Goal: Transaction & Acquisition: Subscribe to service/newsletter

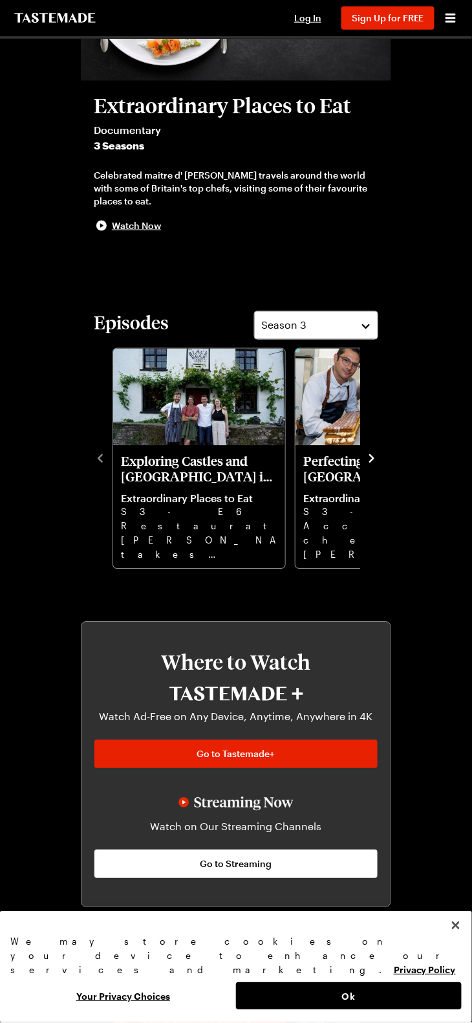
scroll to position [173, 0]
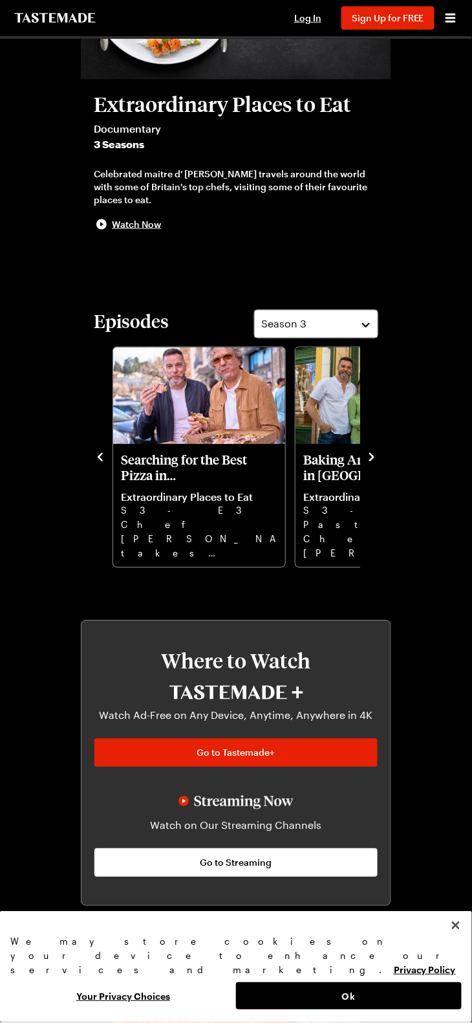
click at [197, 456] on p "Searching for the Best Pizza in Rome, Italy" at bounding box center [199, 467] width 157 height 31
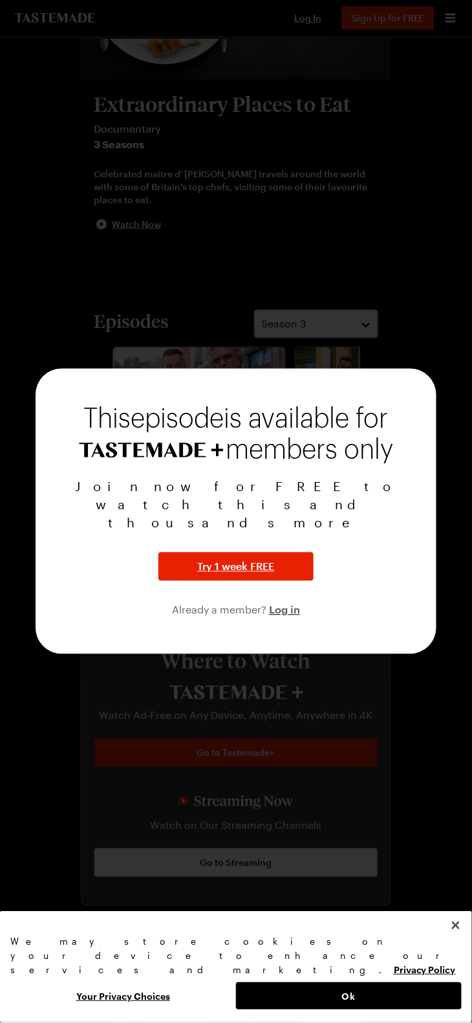
click at [38, 343] on div at bounding box center [236, 511] width 472 height 1023
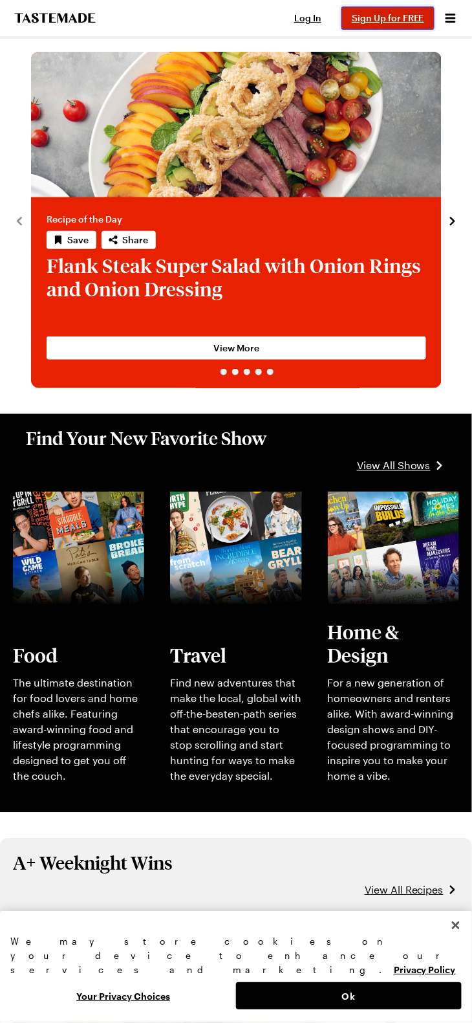
click at [410, 17] on span "Sign Up for FREE" at bounding box center [388, 17] width 72 height 11
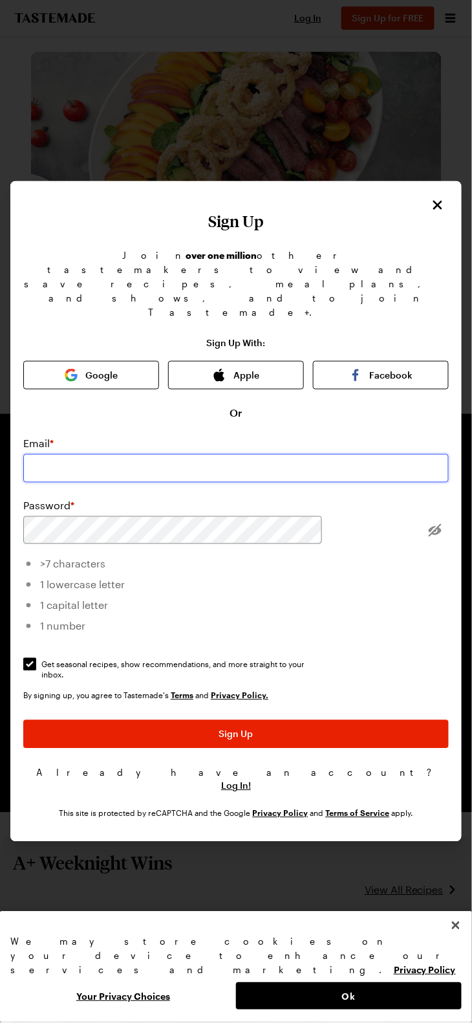
click at [188, 483] on input "email" at bounding box center [236, 468] width 426 height 28
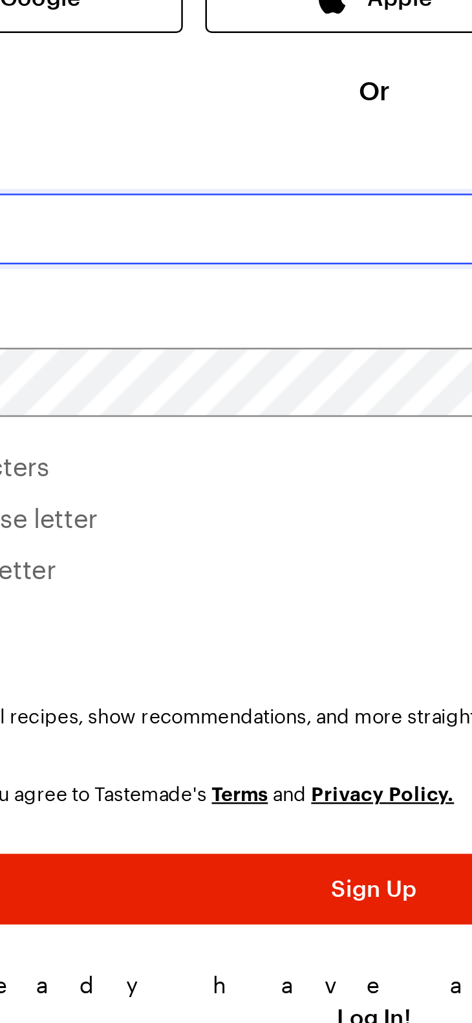
type input "[EMAIL_ADDRESS][DOMAIN_NAME]"
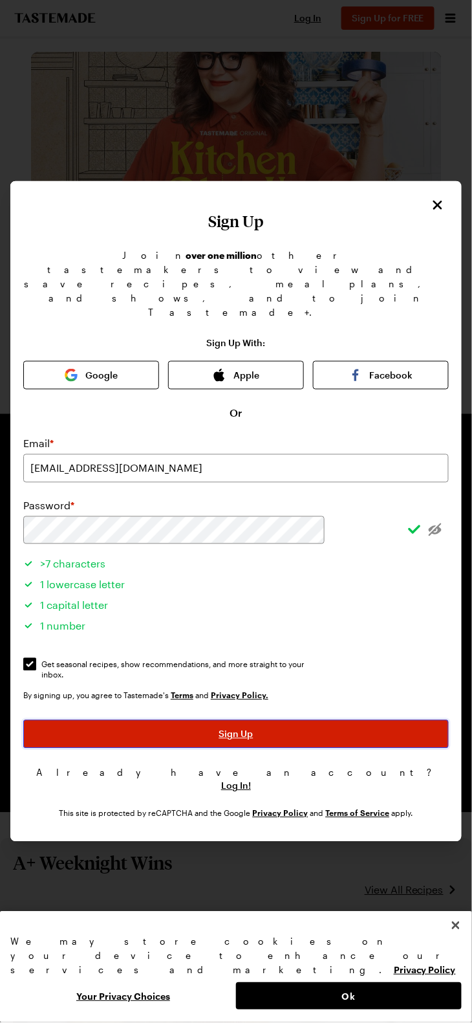
click at [198, 748] on button "Sign Up" at bounding box center [236, 734] width 426 height 28
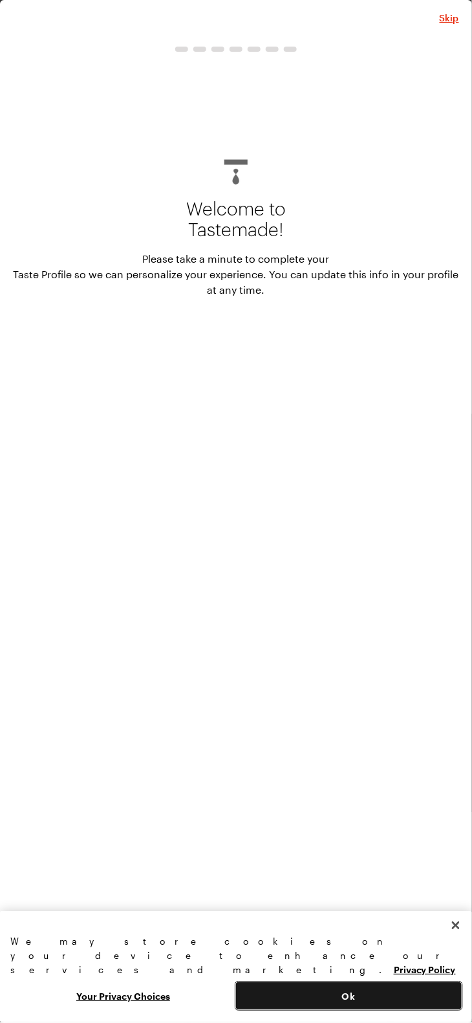
click at [366, 986] on button "Ok" at bounding box center [349, 996] width 226 height 27
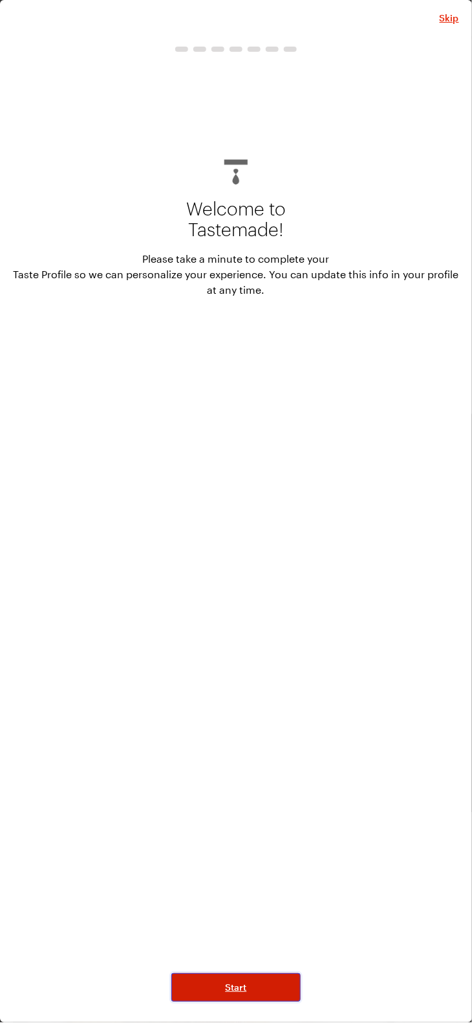
click at [266, 1002] on button "Start" at bounding box center [235, 988] width 129 height 28
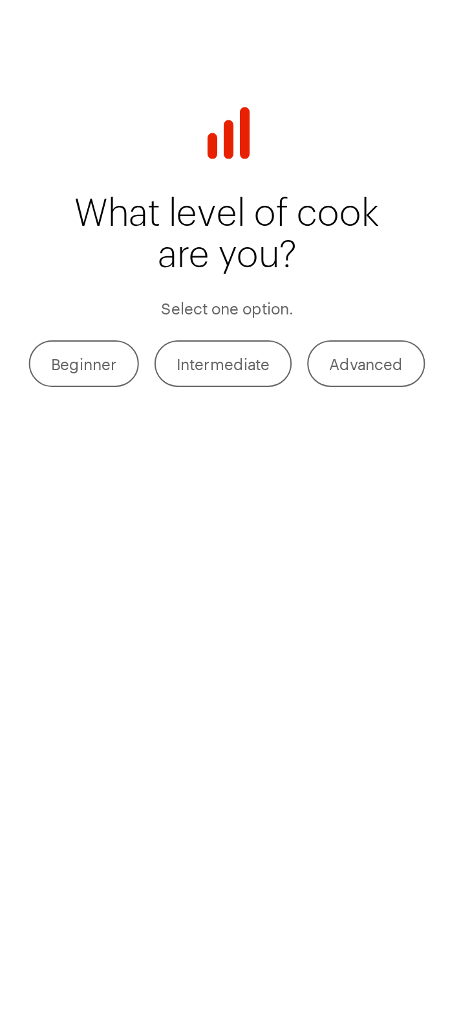
click at [237, 277] on label "Intermediate" at bounding box center [234, 281] width 69 height 23
click at [211, 283] on input "Intermediate" at bounding box center [211, 283] width 0 height 0
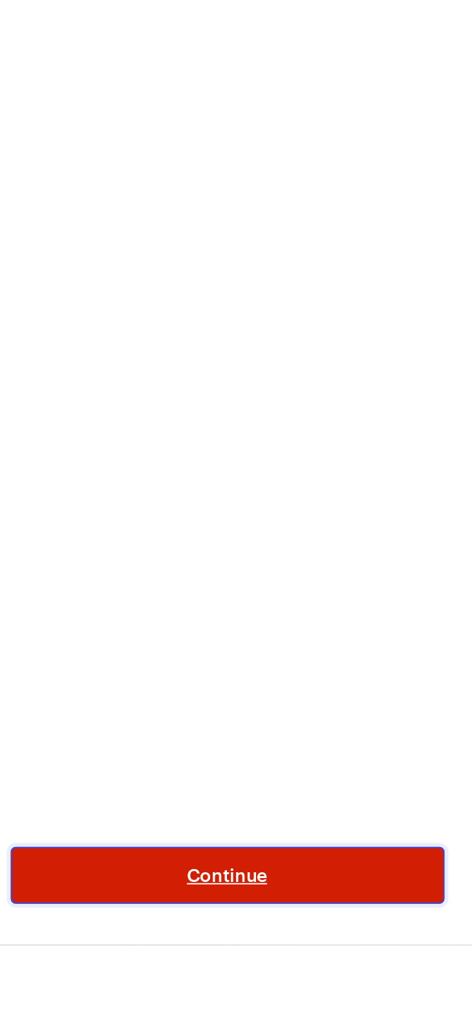
click at [210, 1002] on button "Continue" at bounding box center [236, 988] width 217 height 28
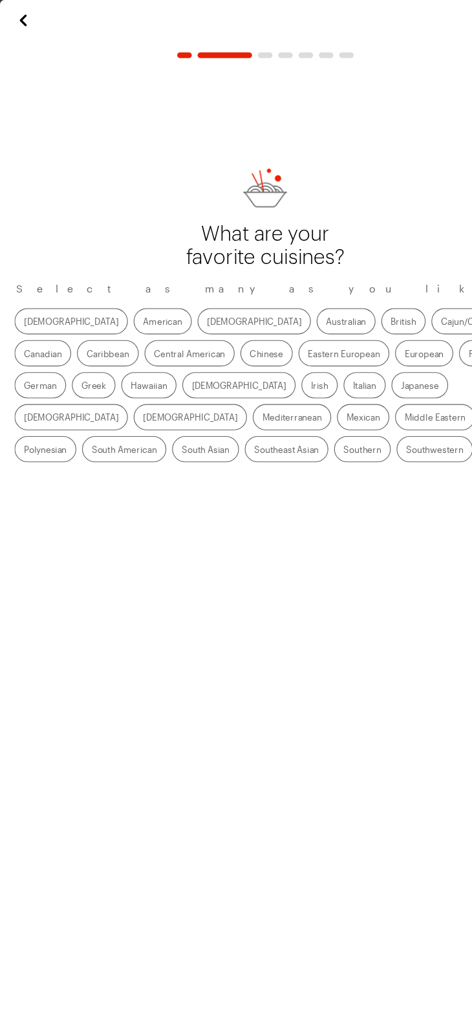
scroll to position [38, 0]
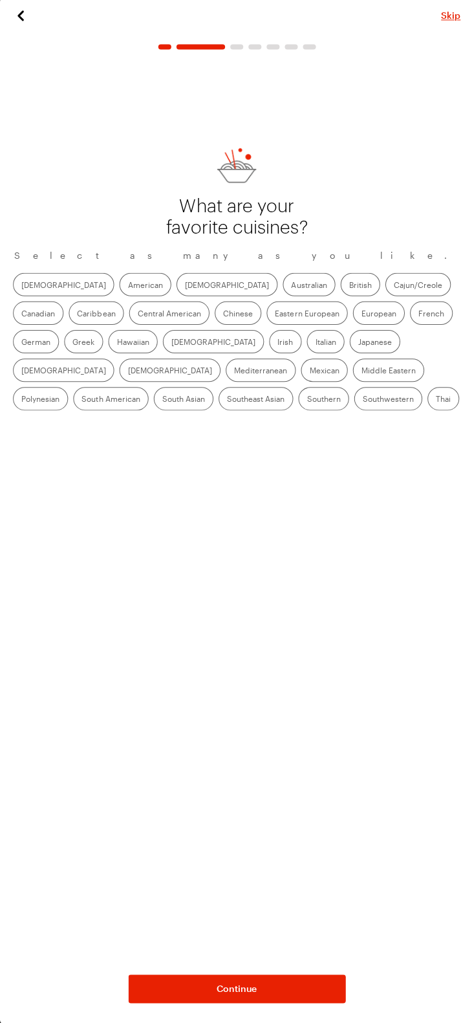
click at [28, 298] on label "[DEMOGRAPHIC_DATA]" at bounding box center [63, 285] width 101 height 23
click at [21, 287] on input "[DEMOGRAPHIC_DATA]" at bounding box center [21, 287] width 0 height 0
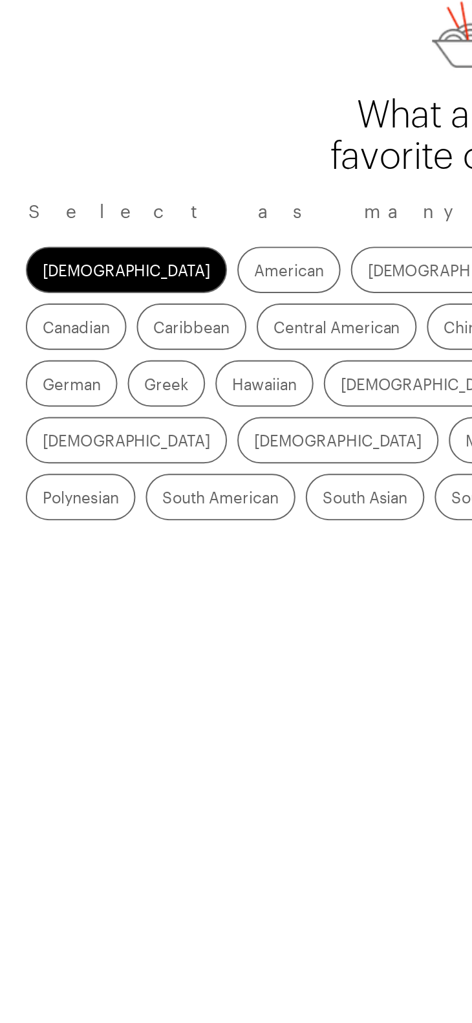
click at [36, 298] on label "[DEMOGRAPHIC_DATA]" at bounding box center [63, 285] width 101 height 23
click at [21, 287] on input "[DEMOGRAPHIC_DATA]" at bounding box center [21, 287] width 0 height 0
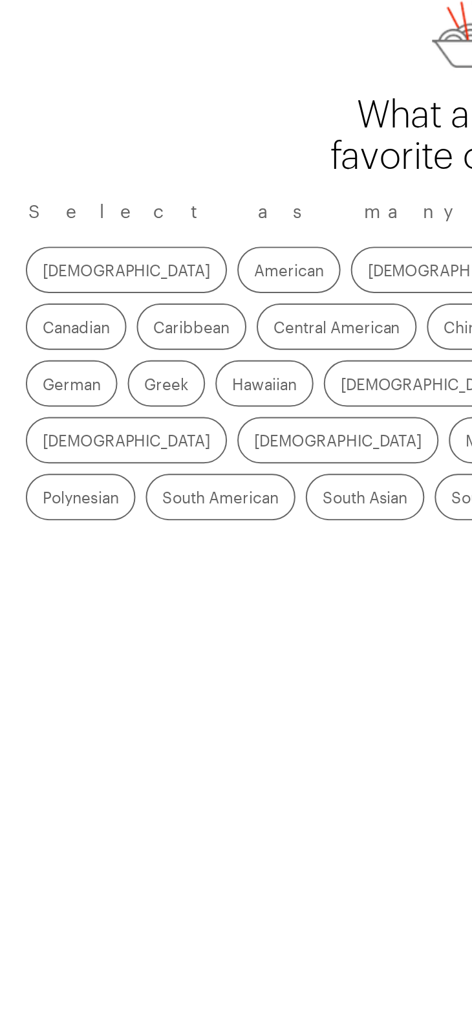
click at [176, 298] on label "[DEMOGRAPHIC_DATA]" at bounding box center [226, 285] width 101 height 23
click at [184, 287] on input "[DEMOGRAPHIC_DATA]" at bounding box center [184, 287] width 0 height 0
click at [282, 298] on label "Australian" at bounding box center [308, 285] width 52 height 23
click at [290, 287] on input "Australian" at bounding box center [290, 287] width 0 height 0
click at [129, 326] on label "Central American" at bounding box center [169, 314] width 80 height 23
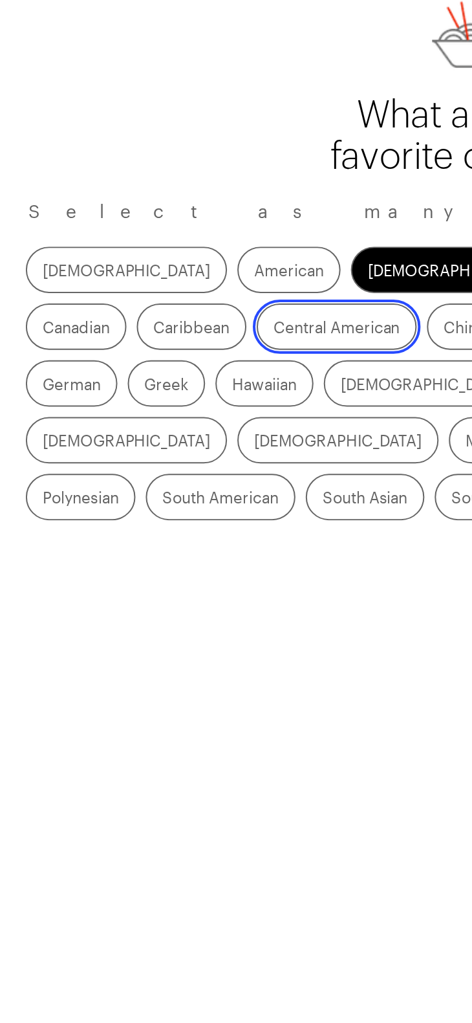
click at [137, 316] on American "Central American" at bounding box center [137, 316] width 0 height 0
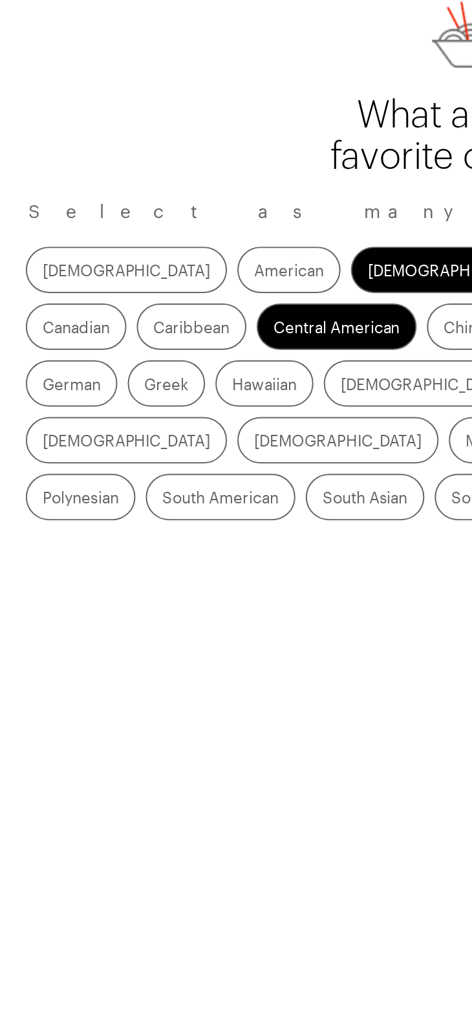
click at [300, 383] on label "Mexican" at bounding box center [323, 371] width 47 height 23
click at [309, 373] on input "Mexican" at bounding box center [309, 373] width 0 height 0
click at [162, 354] on label "[DEMOGRAPHIC_DATA]" at bounding box center [212, 342] width 101 height 23
click at [171, 344] on input "[DEMOGRAPHIC_DATA]" at bounding box center [171, 344] width 0 height 0
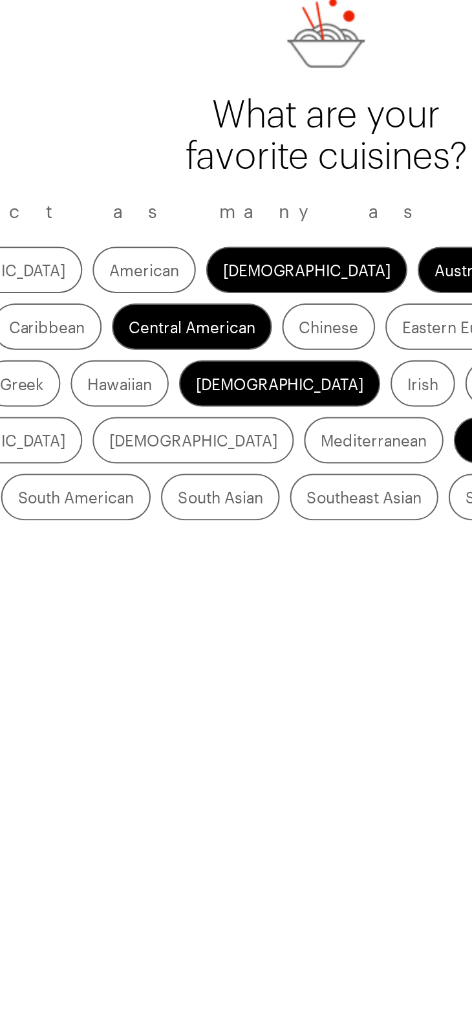
click at [268, 354] on label "Irish" at bounding box center [284, 342] width 32 height 23
click at [277, 344] on input "Irish" at bounding box center [277, 344] width 0 height 0
click at [306, 354] on label "Italian" at bounding box center [325, 342] width 38 height 23
click at [314, 344] on input "Italian" at bounding box center [314, 344] width 0 height 0
click at [426, 411] on label "Thai" at bounding box center [442, 399] width 32 height 23
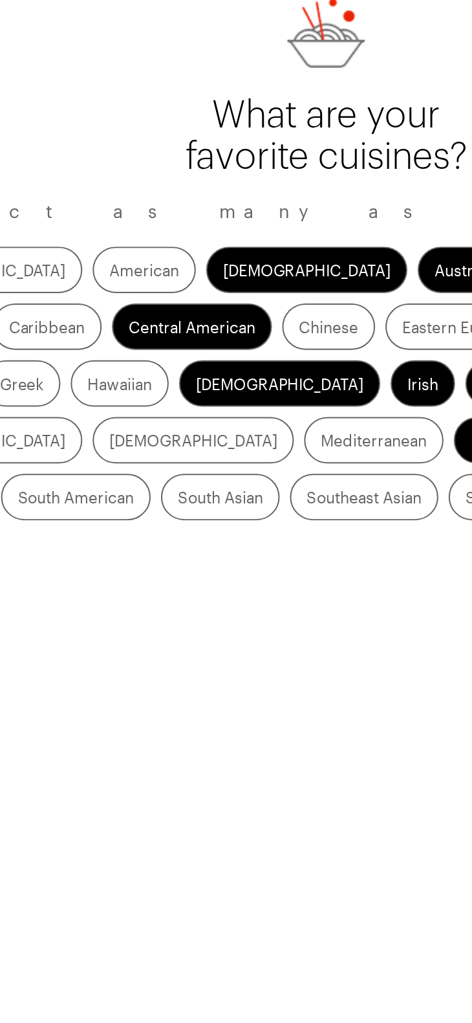
click at [435, 401] on input "Thai" at bounding box center [435, 401] width 0 height 0
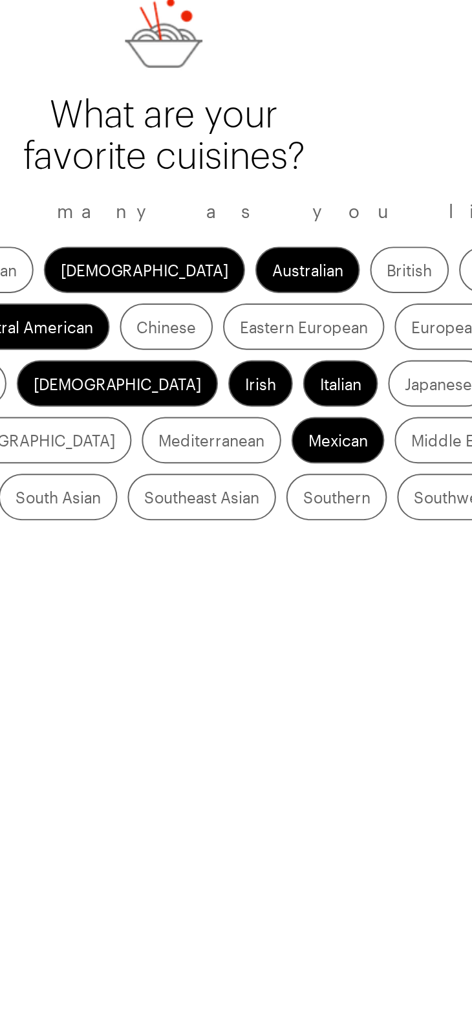
click at [352, 326] on label "European" at bounding box center [378, 314] width 52 height 23
click at [360, 316] on input "European" at bounding box center [360, 316] width 0 height 0
click at [114, 371] on label "[DEMOGRAPHIC_DATA]" at bounding box center [63, 371] width 101 height 23
click at [21, 373] on input "[DEMOGRAPHIC_DATA]" at bounding box center [21, 373] width 0 height 0
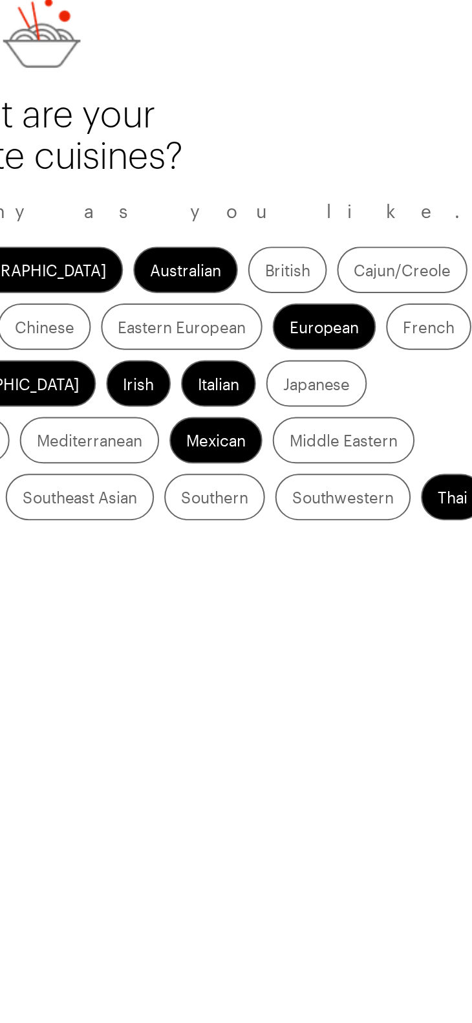
click at [148, 406] on label "South American" at bounding box center [110, 399] width 75 height 23
click at [82, 401] on American "South American" at bounding box center [82, 401] width 0 height 0
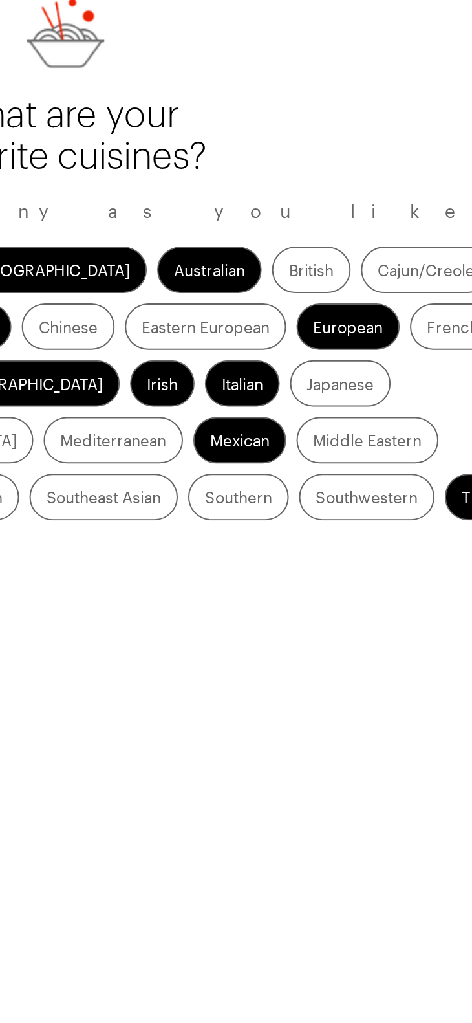
click at [213, 403] on label "South Asian" at bounding box center [183, 399] width 60 height 23
click at [162, 401] on Asian "South Asian" at bounding box center [162, 401] width 0 height 0
click at [409, 326] on label "French" at bounding box center [430, 314] width 43 height 23
click at [417, 316] on input "French" at bounding box center [417, 316] width 0 height 0
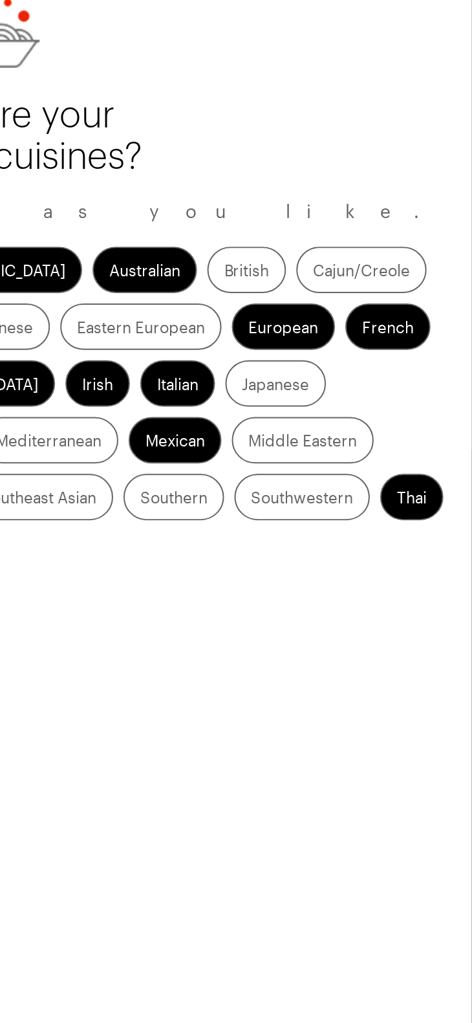
click at [124, 322] on label "Caribbean" at bounding box center [96, 314] width 55 height 23
click at [77, 316] on input "Caribbean" at bounding box center [77, 316] width 0 height 0
click at [103, 351] on label "Greek" at bounding box center [83, 342] width 39 height 23
click at [72, 344] on input "Greek" at bounding box center [72, 344] width 0 height 0
click at [295, 376] on label "Mediterranean" at bounding box center [260, 371] width 70 height 23
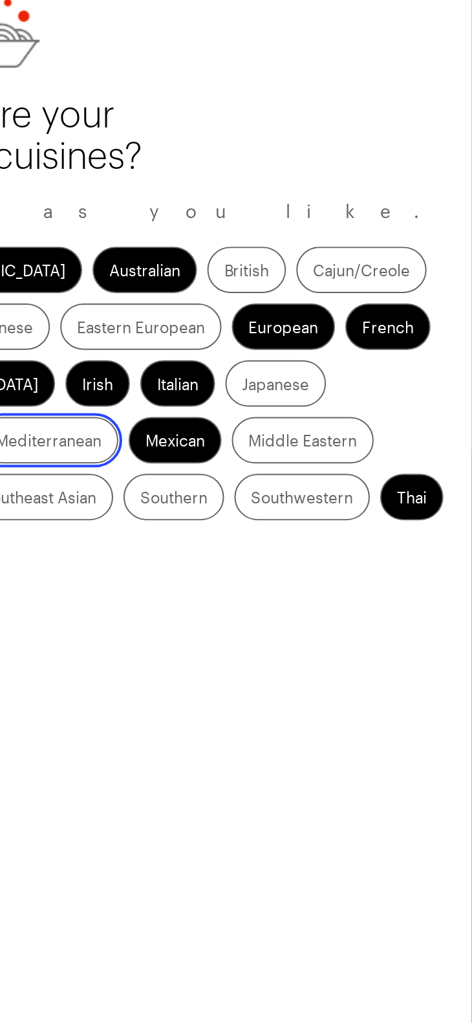
click at [234, 373] on input "Mediterranean" at bounding box center [234, 373] width 0 height 0
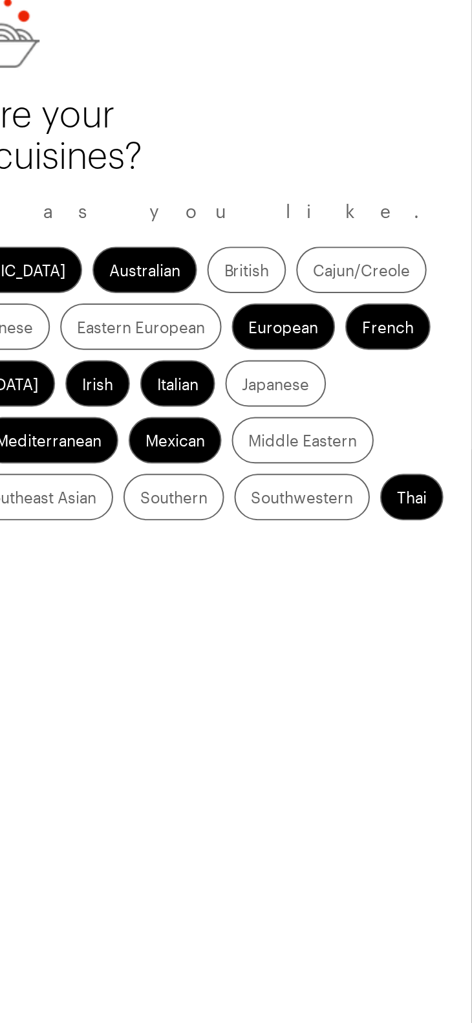
click at [292, 410] on label "Southeast Asian" at bounding box center [255, 399] width 74 height 23
click at [226, 401] on Asian "Southeast Asian" at bounding box center [226, 401] width 0 height 0
click at [220, 374] on label "[DEMOGRAPHIC_DATA]" at bounding box center [169, 371] width 101 height 23
click at [127, 373] on input "[DEMOGRAPHIC_DATA]" at bounding box center [127, 373] width 0 height 0
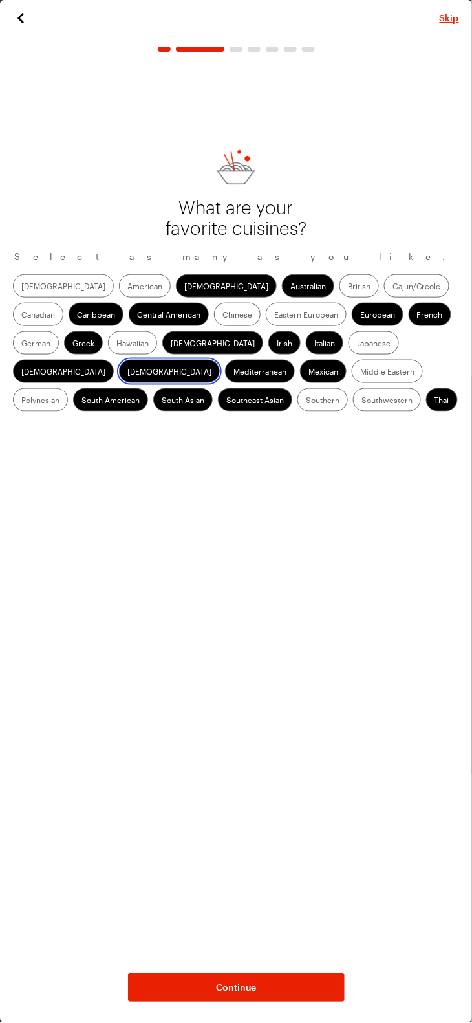
scroll to position [21, 0]
click at [352, 382] on label "Middle Eastern" at bounding box center [387, 371] width 71 height 23
click at [360, 373] on Eastern "Middle Eastern" at bounding box center [360, 373] width 0 height 0
click at [340, 293] on label "British" at bounding box center [359, 285] width 39 height 23
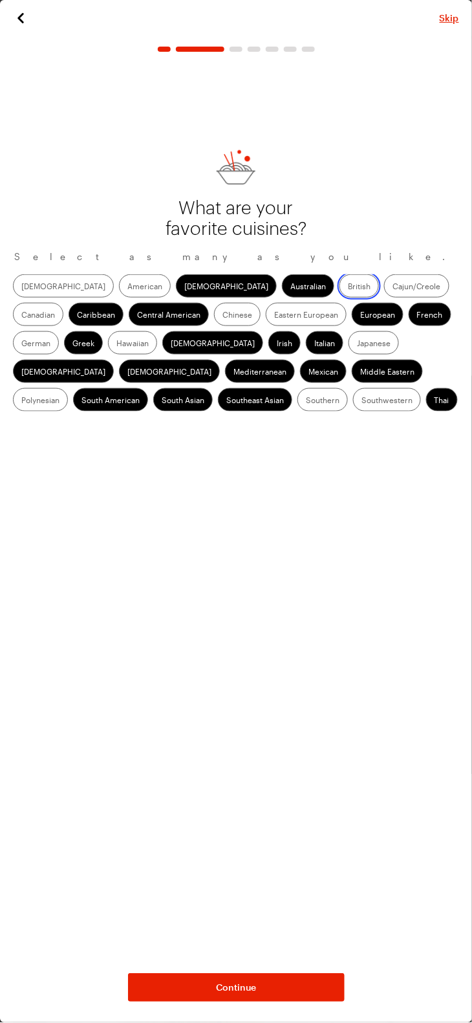
click at [348, 287] on input "British" at bounding box center [348, 287] width 0 height 0
click at [59, 331] on label "German" at bounding box center [36, 342] width 46 height 23
click at [21, 344] on input "German" at bounding box center [21, 344] width 0 height 0
click at [63, 303] on label "Canadian" at bounding box center [38, 314] width 50 height 23
click at [21, 316] on input "Canadian" at bounding box center [21, 316] width 0 height 0
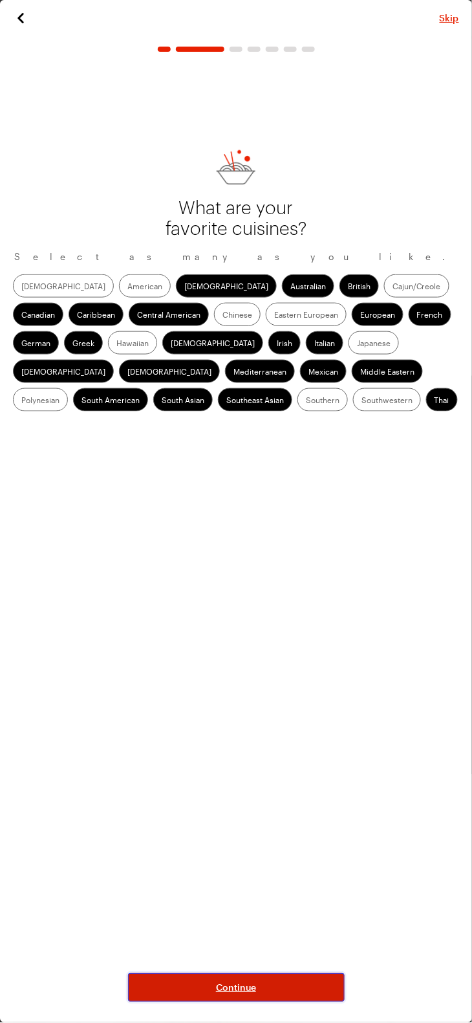
click at [222, 994] on button "Continue" at bounding box center [236, 988] width 217 height 28
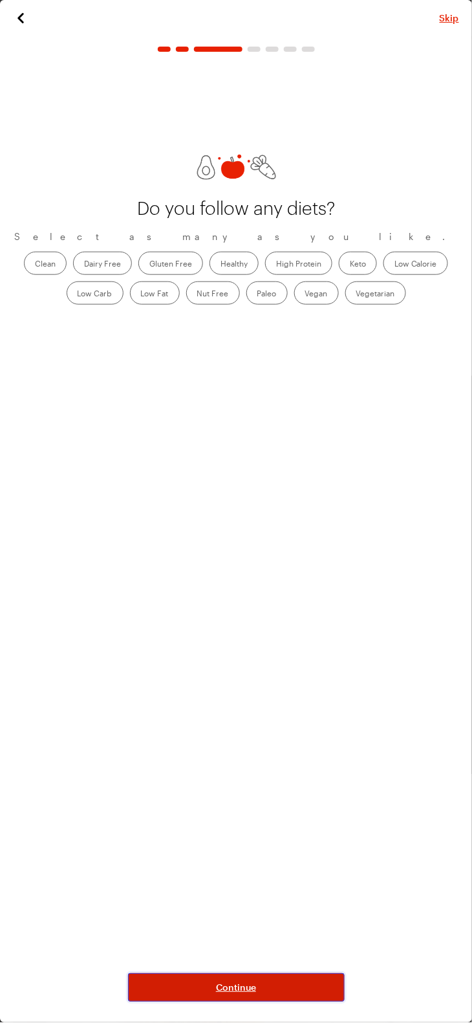
scroll to position [17, 0]
click at [227, 994] on span "Continue" at bounding box center [236, 987] width 40 height 13
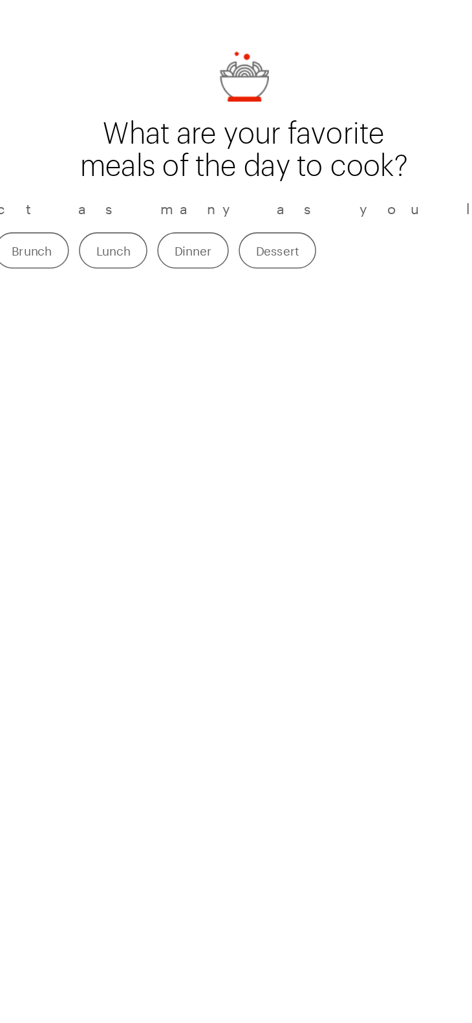
scroll to position [38, 0]
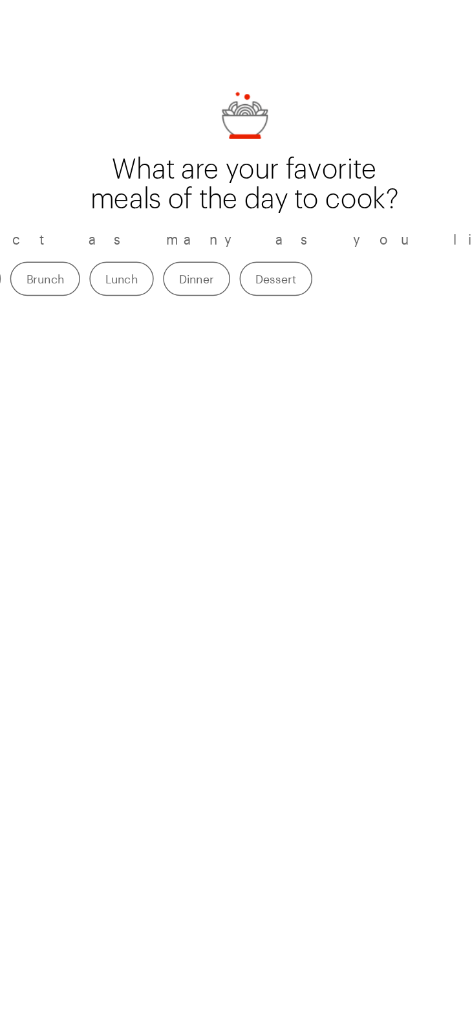
click at [174, 287] on label "Lunch" at bounding box center [152, 275] width 44 height 23
click at [141, 277] on input "Lunch" at bounding box center [141, 277] width 0 height 0
click at [226, 287] on label "Dinner" at bounding box center [203, 275] width 46 height 23
click at [191, 277] on input "Dinner" at bounding box center [191, 277] width 0 height 0
click at [283, 287] on label "Dessert" at bounding box center [258, 275] width 50 height 23
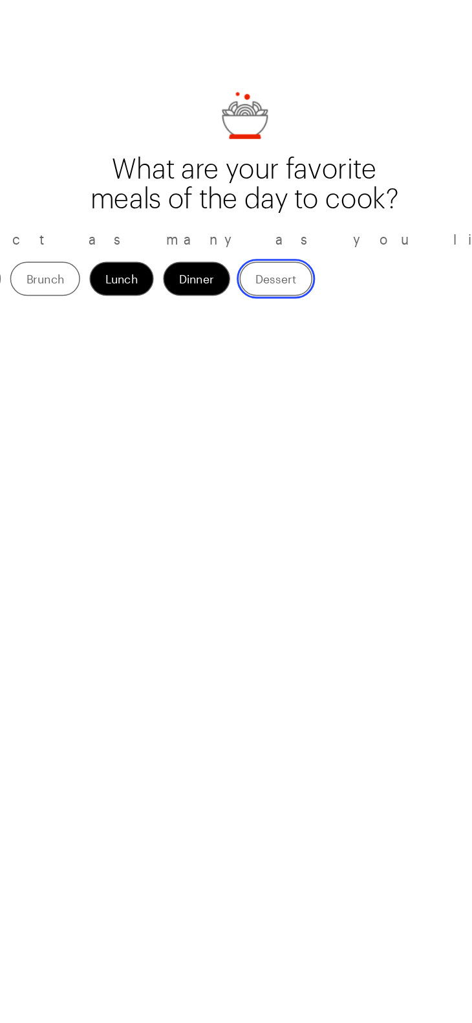
click at [244, 277] on input "Dessert" at bounding box center [244, 277] width 0 height 0
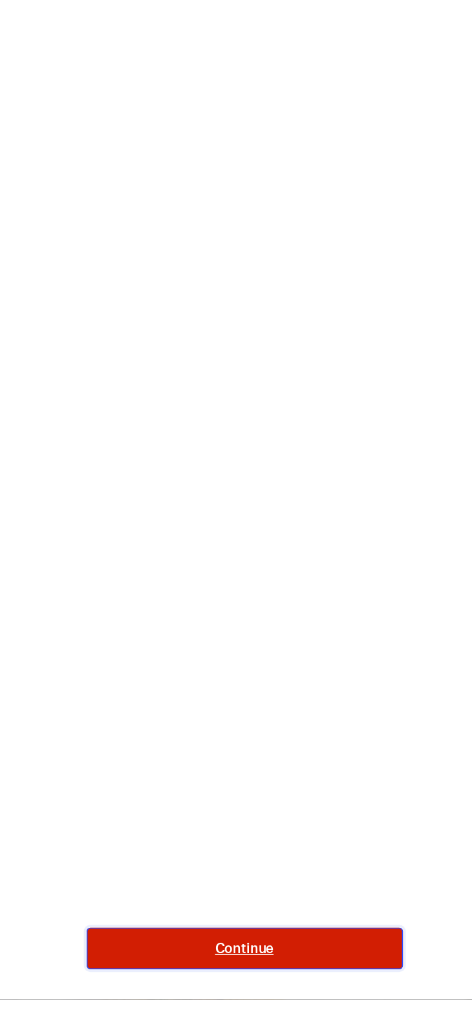
click at [234, 1002] on button "Continue" at bounding box center [236, 988] width 217 height 28
click at [228, 994] on span "Continue" at bounding box center [236, 987] width 40 height 13
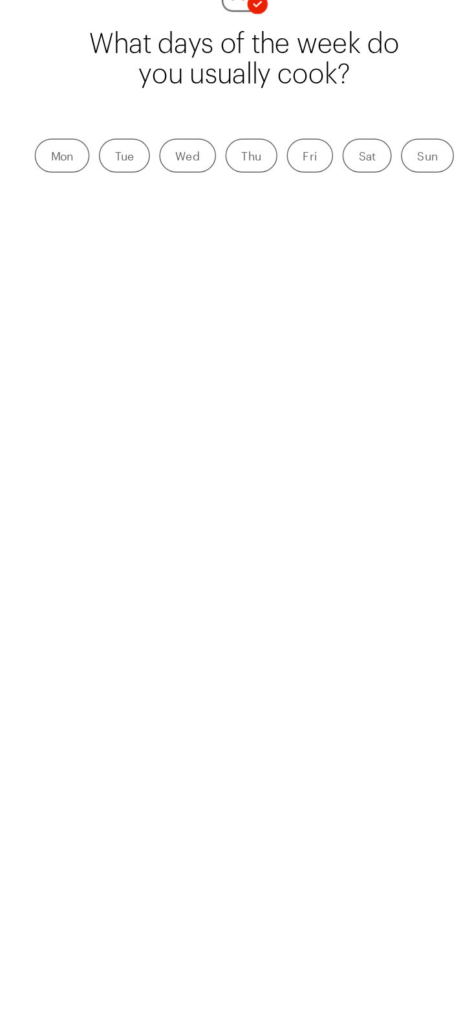
scroll to position [54, 0]
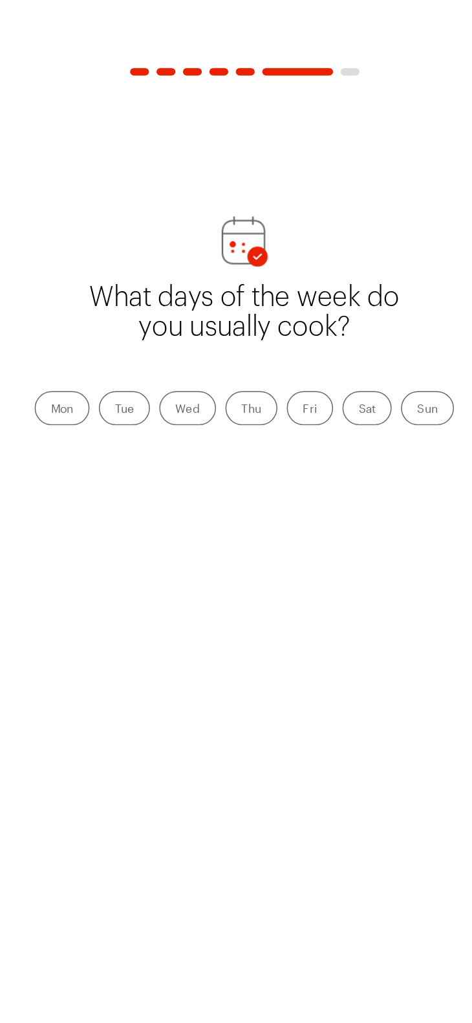
click at [158, 291] on label "Tue" at bounding box center [153, 279] width 35 height 23
click at [147, 281] on input "Tue" at bounding box center [147, 281] width 0 height 0
click at [250, 291] on label "Thu" at bounding box center [241, 279] width 36 height 23
click at [234, 281] on input "Thu" at bounding box center [234, 281] width 0 height 0
click at [329, 291] on label "Sat" at bounding box center [320, 279] width 34 height 23
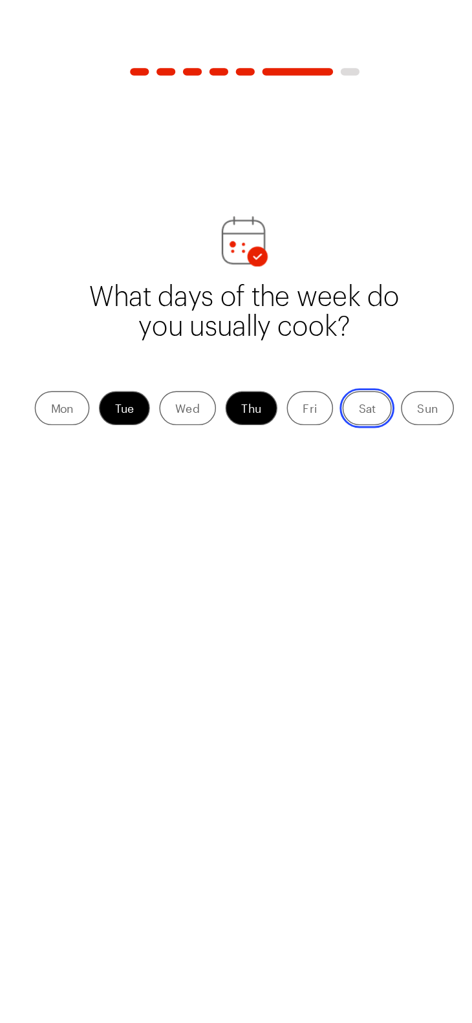
click at [314, 281] on input "Sat" at bounding box center [314, 281] width 0 height 0
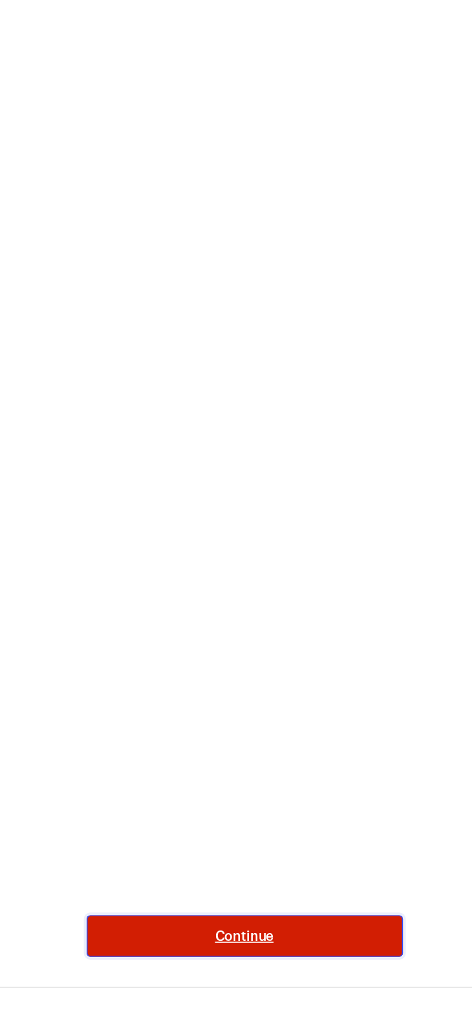
click at [226, 994] on span "Continue" at bounding box center [236, 987] width 40 height 13
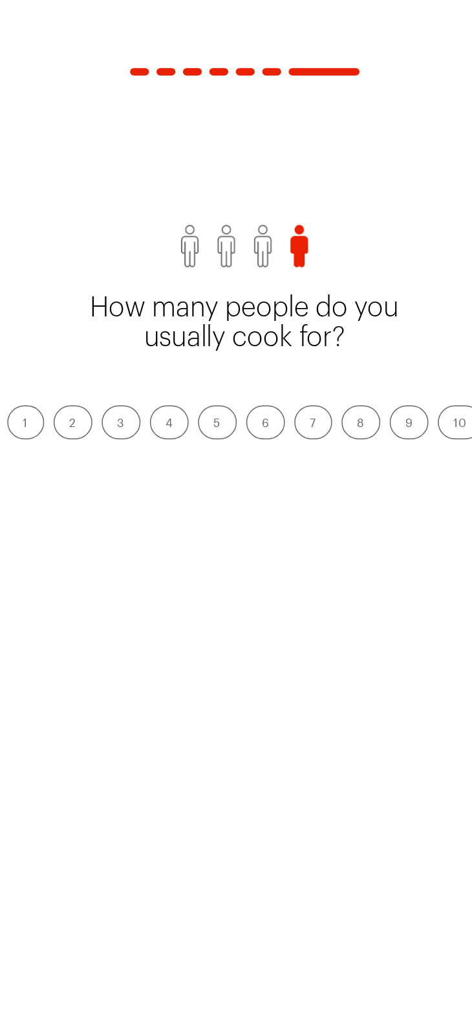
click at [89, 301] on label "1" at bounding box center [86, 288] width 25 height 23
click at [85, 290] on input "1" at bounding box center [85, 290] width 0 height 0
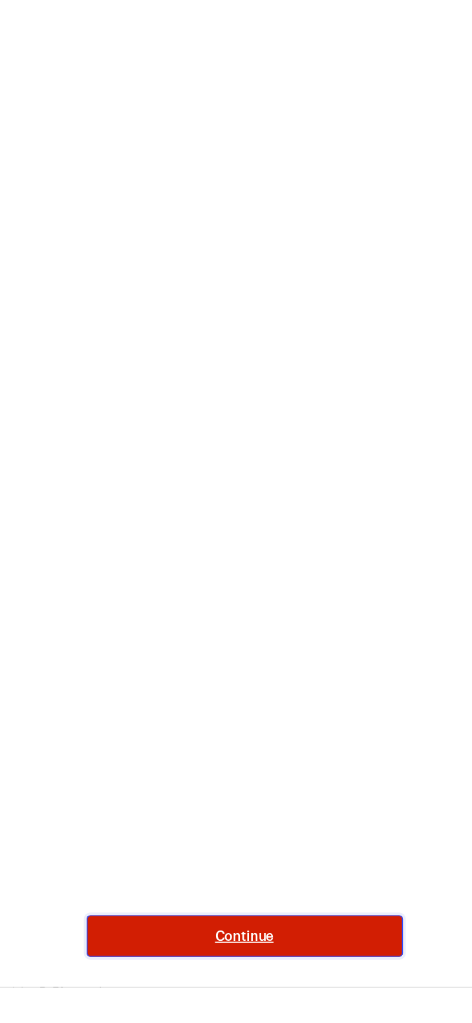
click at [238, 994] on span "Continue" at bounding box center [236, 987] width 40 height 13
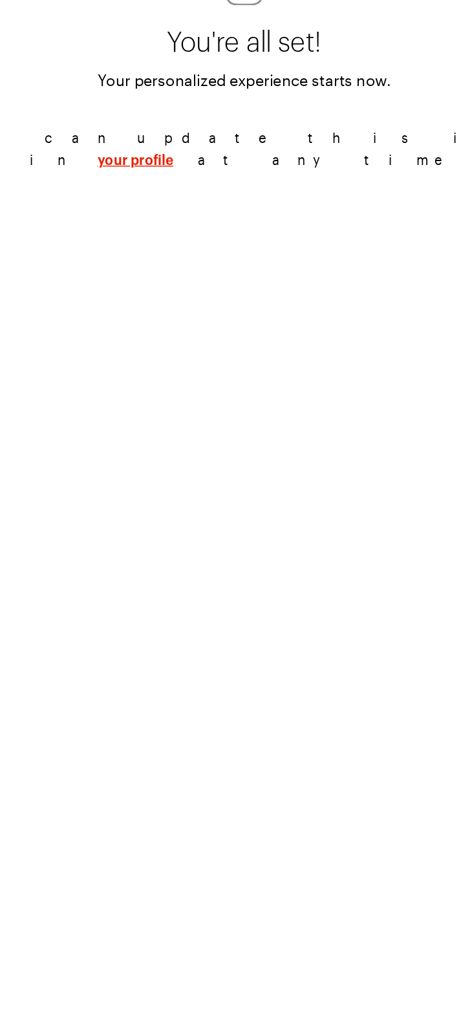
scroll to position [127, 0]
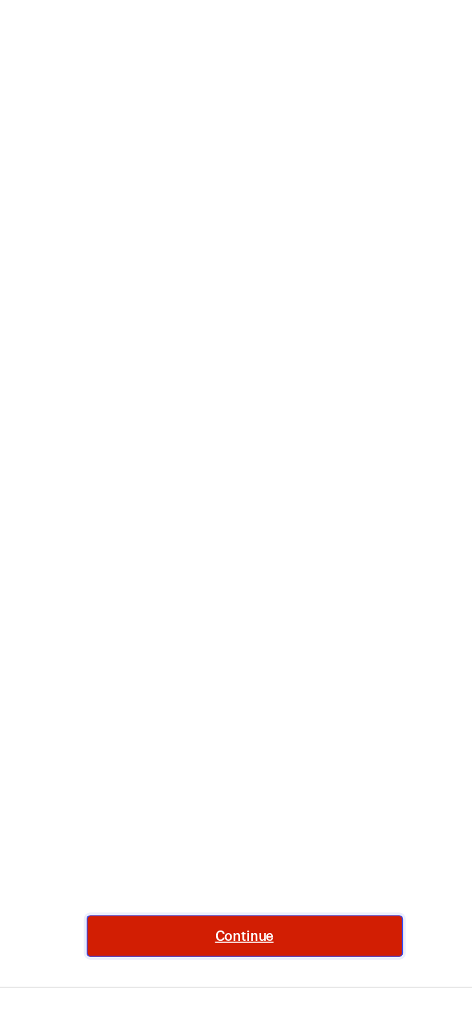
click at [208, 1002] on button "Continue" at bounding box center [236, 988] width 217 height 28
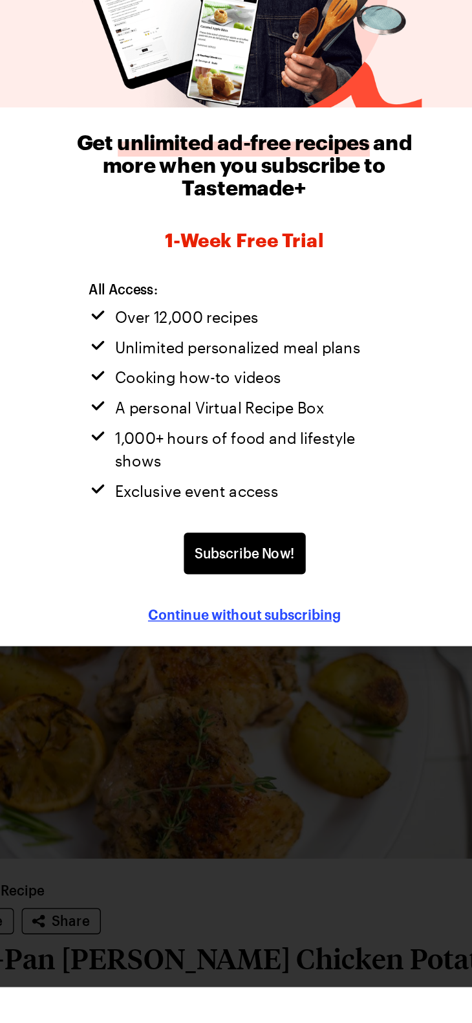
click at [208, 774] on span "Continue without subscribing" at bounding box center [236, 767] width 132 height 13
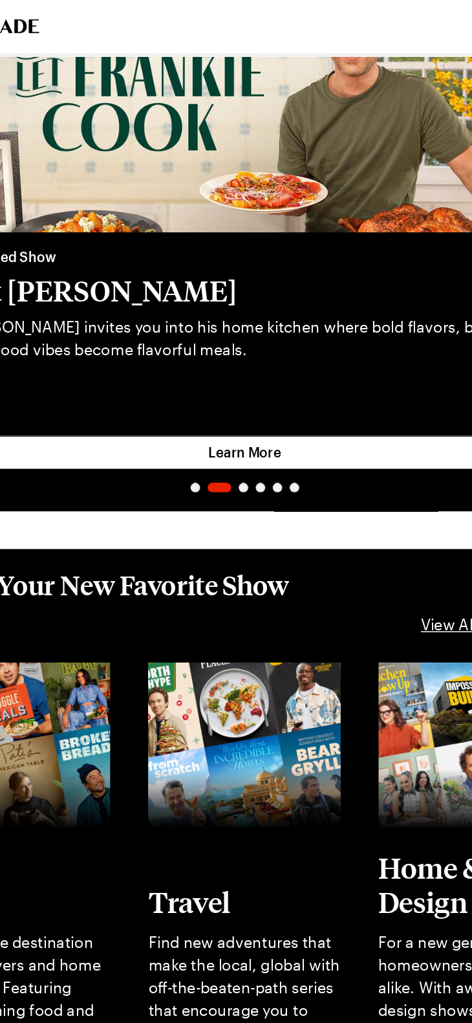
scroll to position [0, 0]
